Goal: Check status: Check status

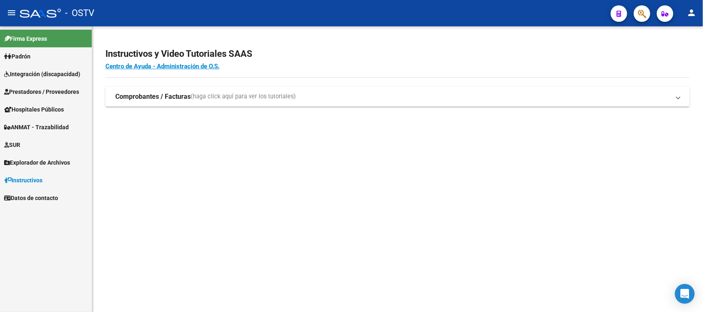
click at [67, 111] on link "Hospitales Públicos" at bounding box center [46, 110] width 92 height 18
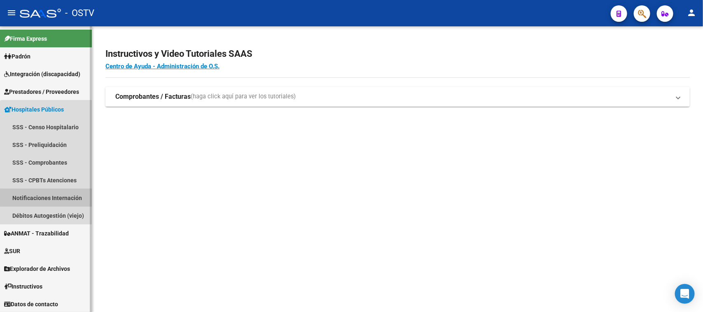
click at [54, 198] on link "Notificaciones Internación" at bounding box center [46, 198] width 92 height 18
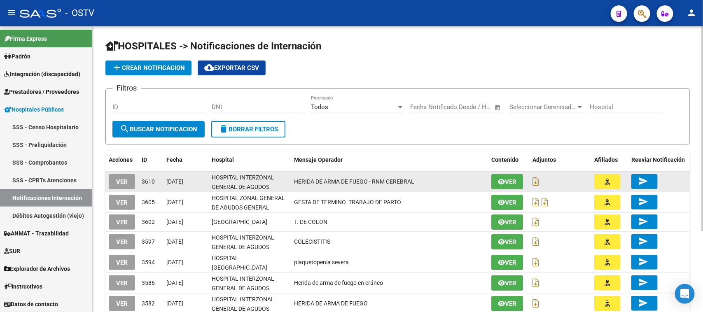
click at [124, 183] on span "VER" at bounding box center [122, 181] width 12 height 7
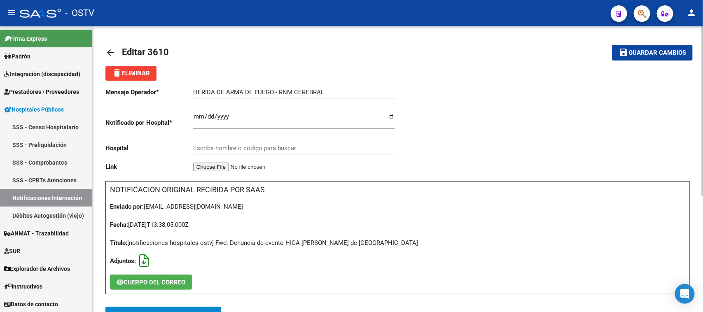
type input "HOSPITAL INTERZONAL GENERAL DE AGUDOS [PERSON_NAME]"
click at [146, 261] on icon at bounding box center [143, 261] width 9 height 0
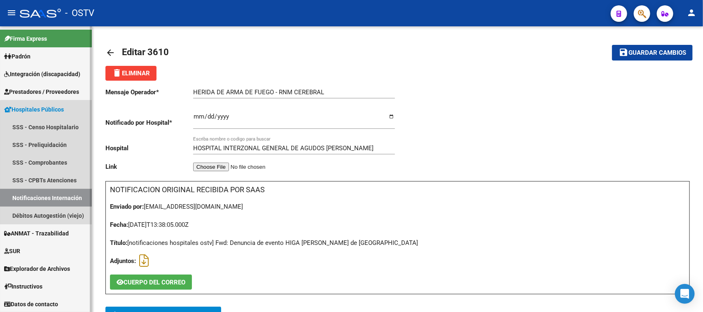
click at [69, 196] on link "Notificaciones Internación" at bounding box center [46, 198] width 92 height 18
